Goal: Check status: Check status

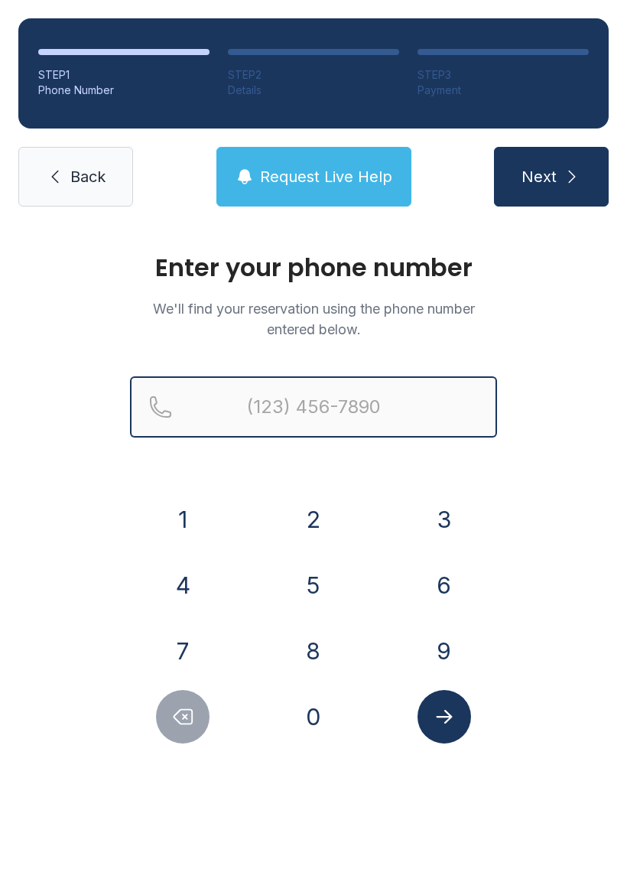
click at [345, 396] on input "Reservation phone number" at bounding box center [313, 406] width 367 height 61
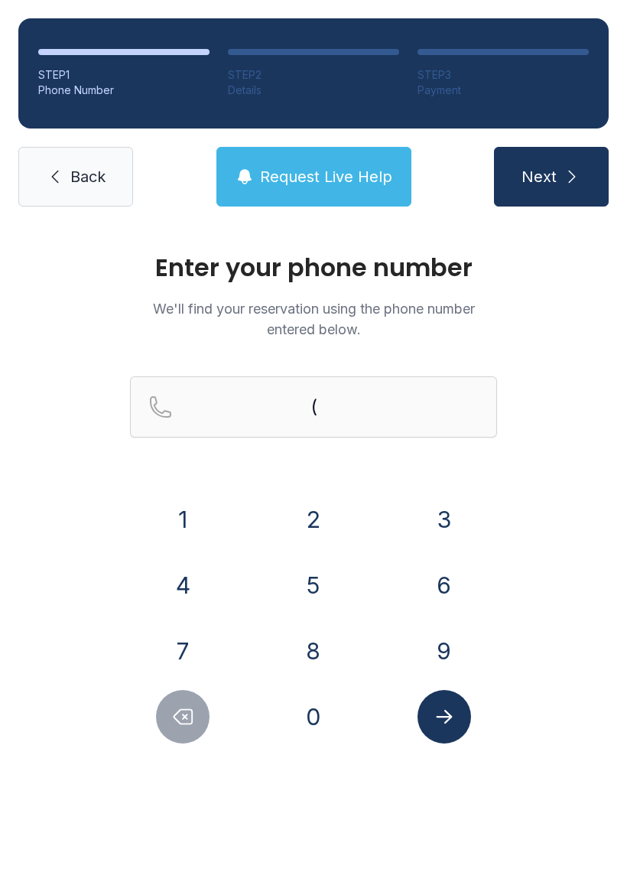
click at [194, 570] on button "4" at bounding box center [183, 586] width 54 height 54
click at [193, 569] on button "4" at bounding box center [183, 586] width 54 height 54
click at [452, 517] on button "3" at bounding box center [445, 520] width 54 height 54
click at [318, 577] on button "5" at bounding box center [314, 586] width 54 height 54
click at [321, 517] on button "2" at bounding box center [314, 520] width 54 height 54
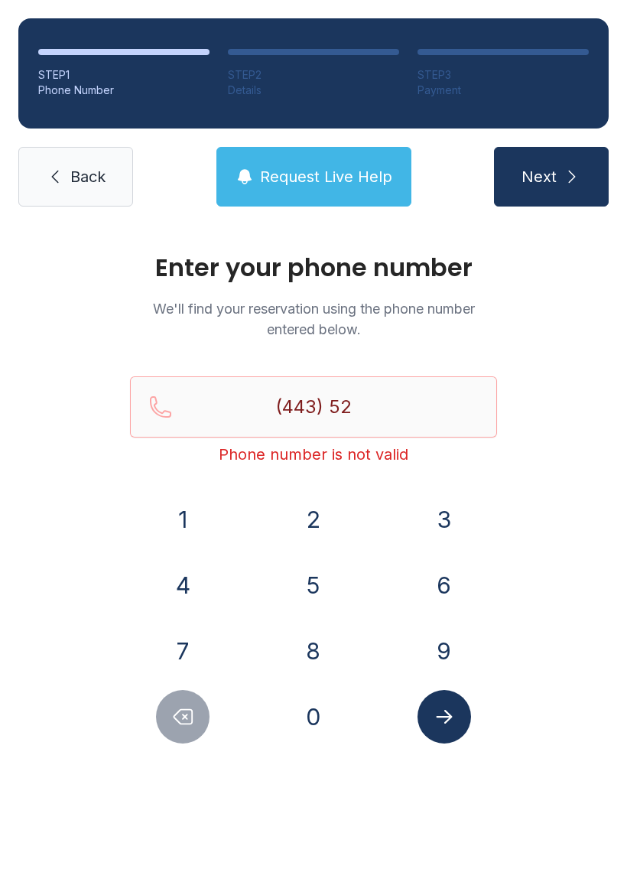
click at [314, 648] on button "8" at bounding box center [314, 651] width 54 height 54
click at [455, 519] on button "3" at bounding box center [445, 520] width 54 height 54
click at [191, 505] on button "1" at bounding box center [183, 520] width 54 height 54
click at [194, 510] on button "1" at bounding box center [183, 520] width 54 height 54
click at [308, 573] on button "5" at bounding box center [314, 586] width 54 height 54
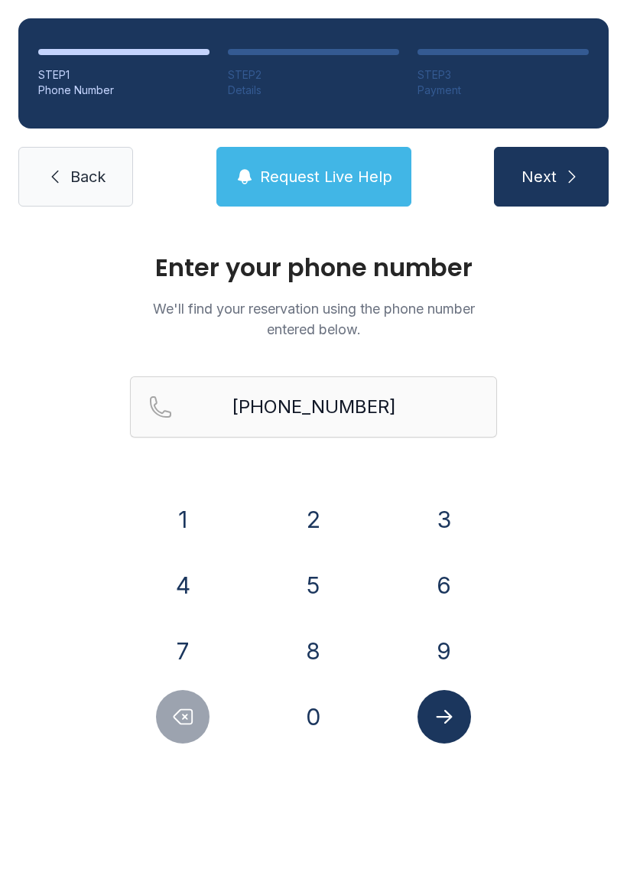
click at [461, 718] on button "Submit lookup form" at bounding box center [445, 717] width 54 height 54
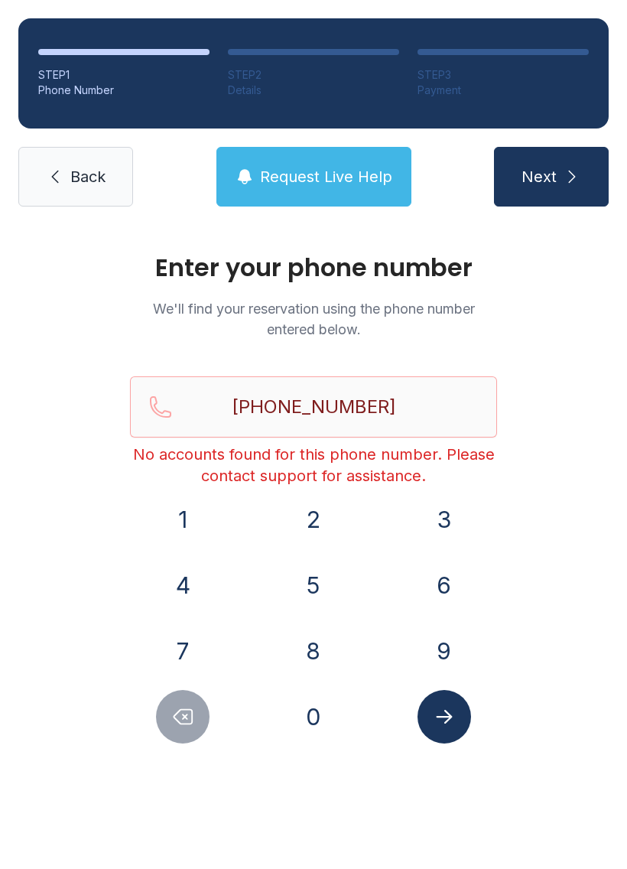
click at [182, 714] on icon "Delete number" at bounding box center [182, 716] width 23 height 23
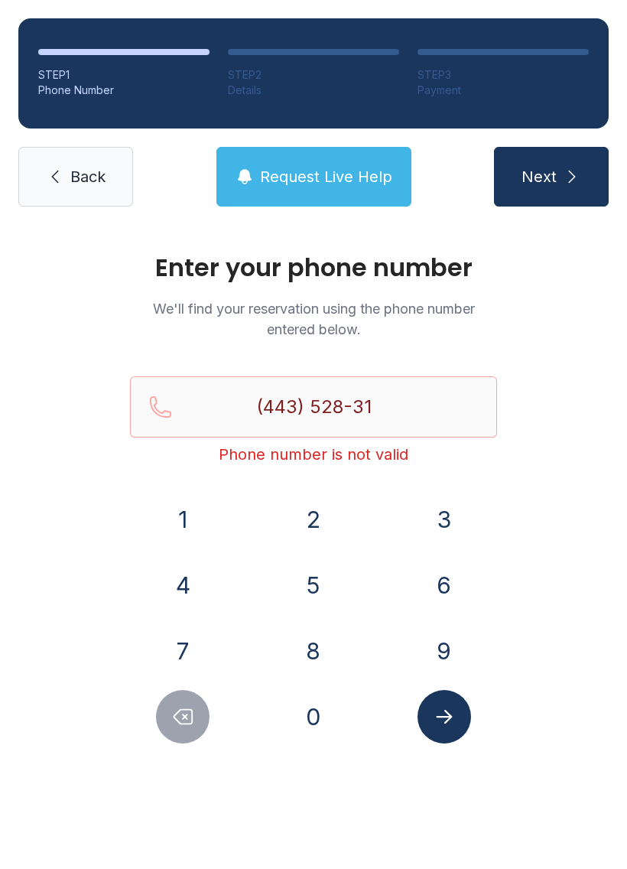
click at [171, 709] on button "Delete number" at bounding box center [183, 717] width 54 height 54
click at [177, 710] on icon "Delete number" at bounding box center [182, 716] width 23 height 23
type input "(443) 52"
click at [71, 181] on span "Back" at bounding box center [87, 176] width 35 height 21
